Goal: Check status: Check status

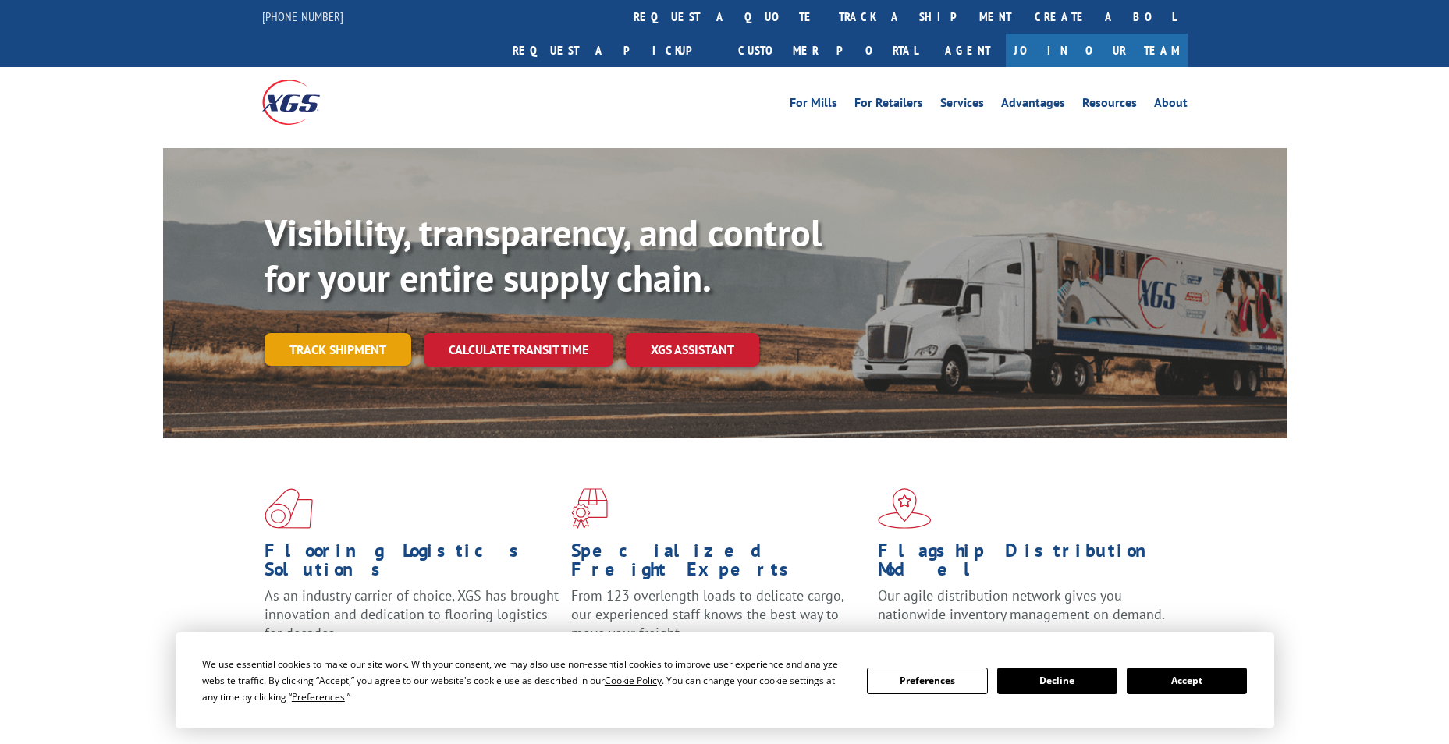
click at [330, 333] on link "Track shipment" at bounding box center [337, 349] width 147 height 33
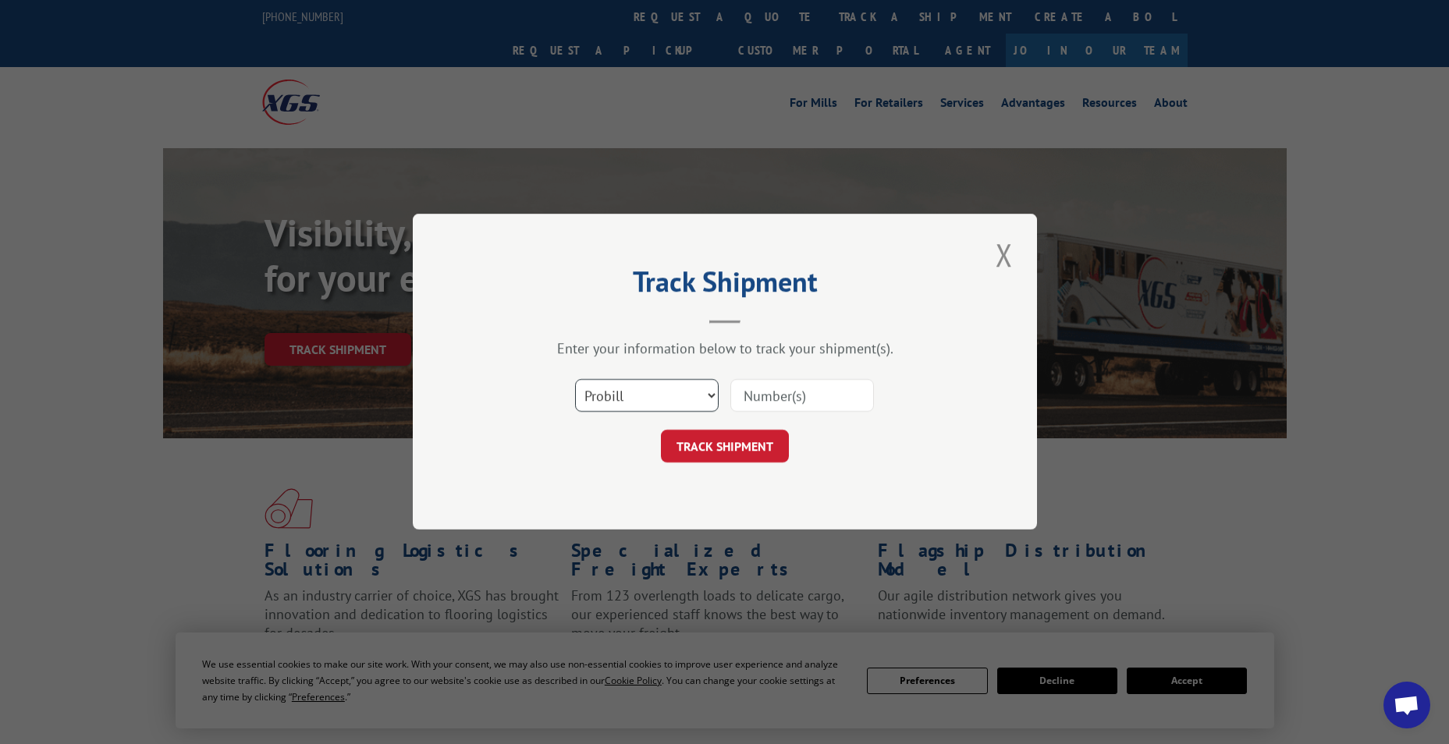
click at [624, 394] on select "Select category... Probill BOL PO" at bounding box center [647, 396] width 144 height 33
select select "bol"
click at [575, 380] on select "Select category... Probill BOL PO" at bounding box center [647, 396] width 144 height 33
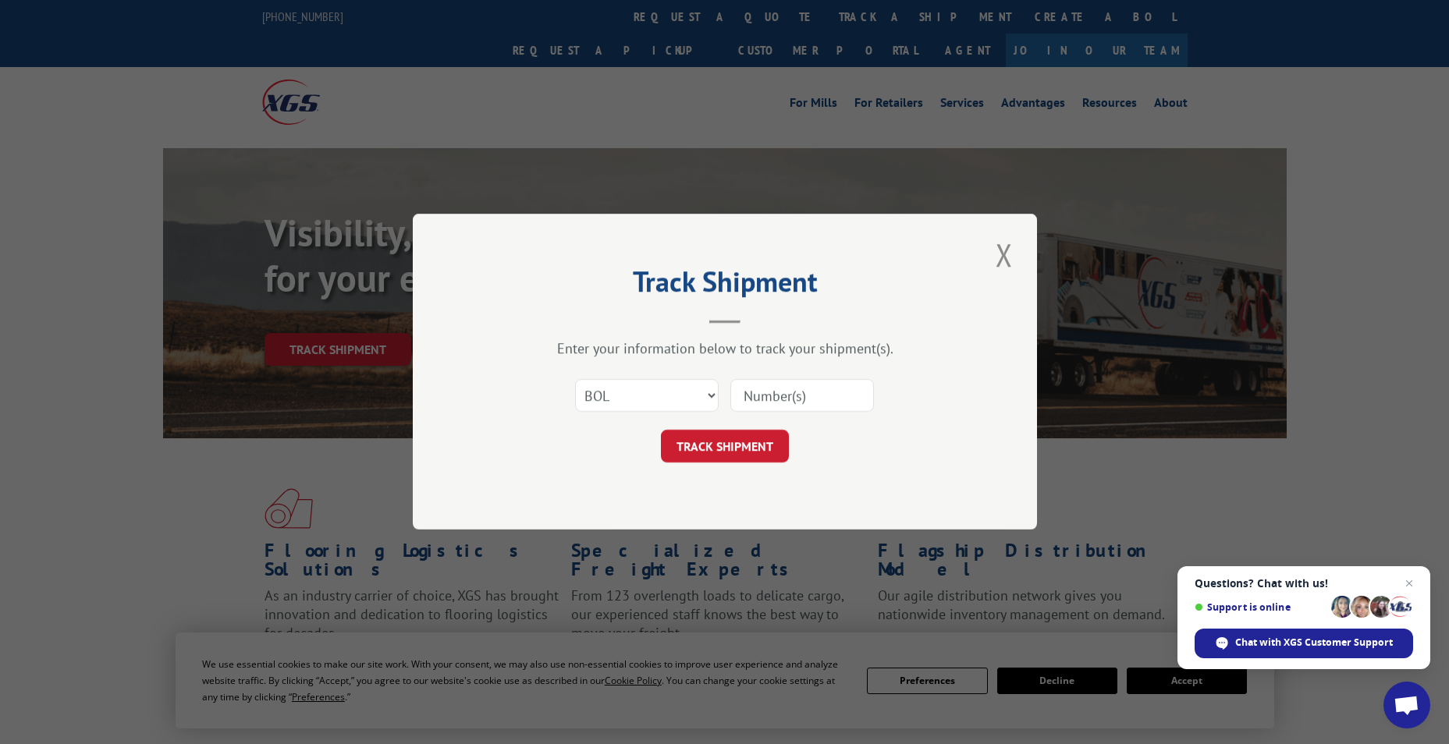
click at [770, 385] on input at bounding box center [802, 396] width 144 height 33
paste input "5961305"
type input "5961305"
click at [706, 449] on button "TRACK SHIPMENT" at bounding box center [725, 447] width 128 height 33
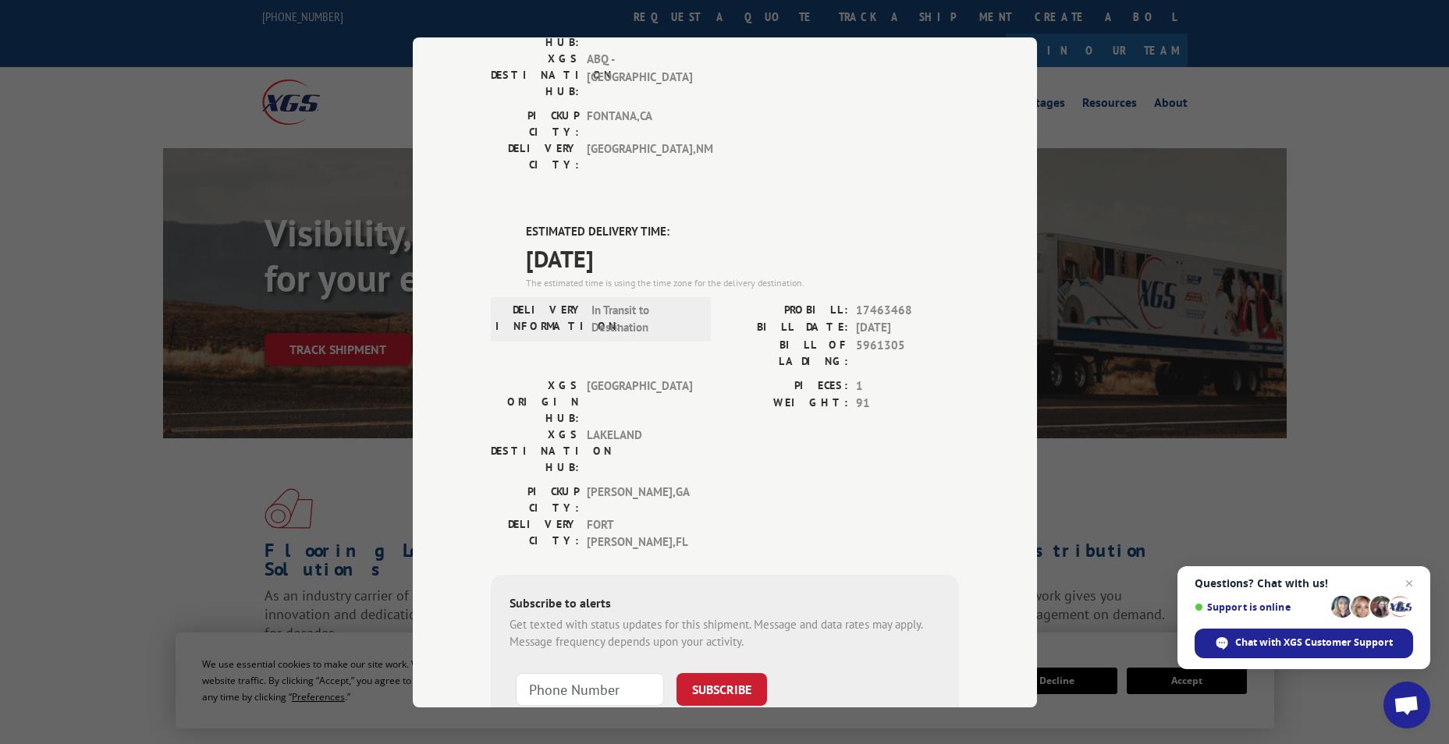
scroll to position [285, 0]
